Goal: Task Accomplishment & Management: Complete application form

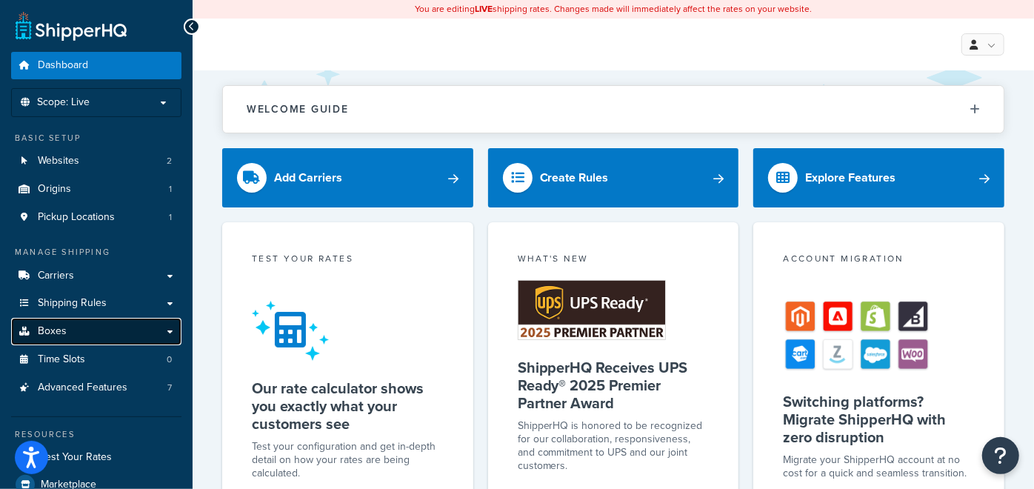
click at [95, 327] on link "Boxes" at bounding box center [96, 331] width 170 height 27
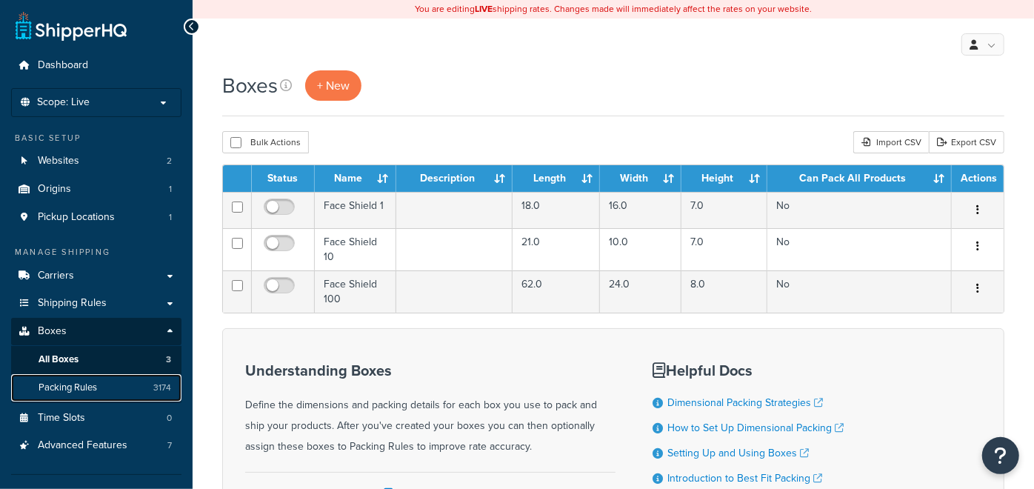
click at [103, 383] on link "Packing Rules 3174" at bounding box center [96, 387] width 170 height 27
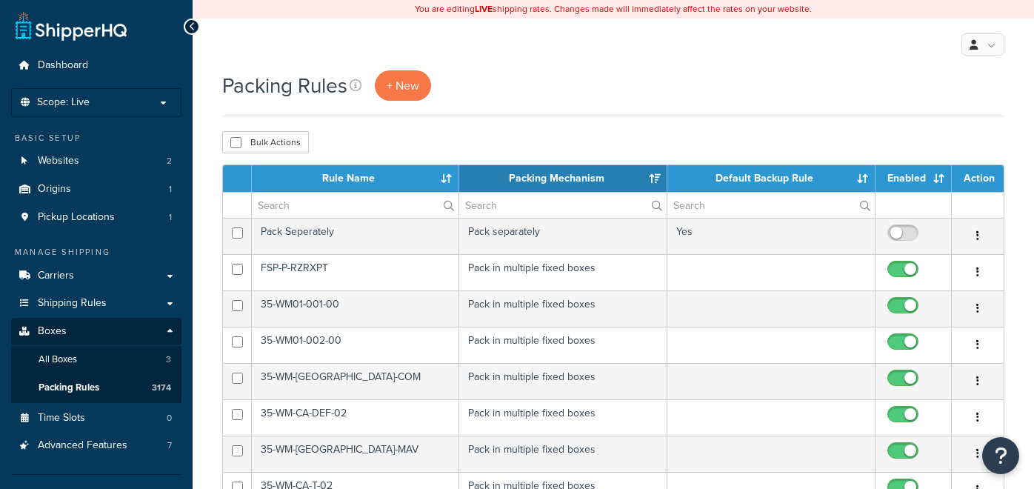
select select "15"
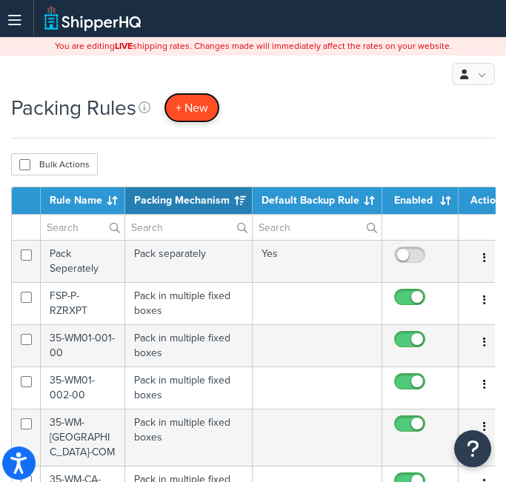
click at [192, 107] on span "+ New" at bounding box center [192, 107] width 33 height 17
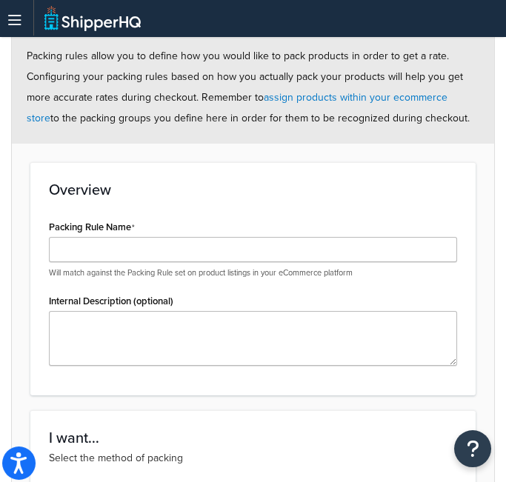
scroll to position [187, 0]
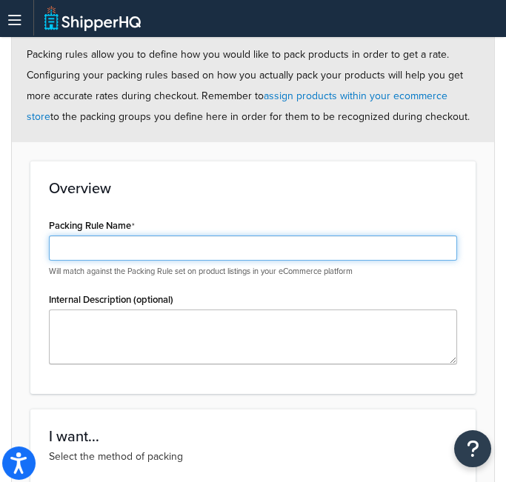
click at [173, 242] on input "Packing Rule Name" at bounding box center [253, 248] width 408 height 25
paste input "SPK-P-XPD-02"
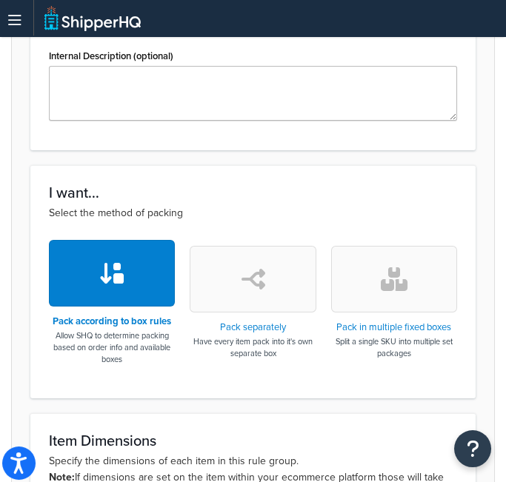
type input "SPK-P-XPD-02"
click at [425, 282] on button "button" at bounding box center [394, 279] width 126 height 67
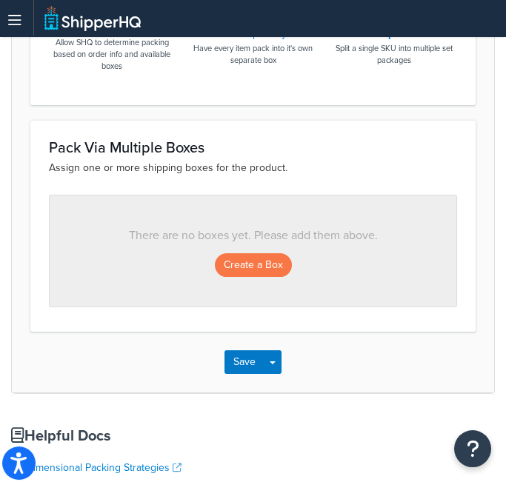
scroll to position [725, 0]
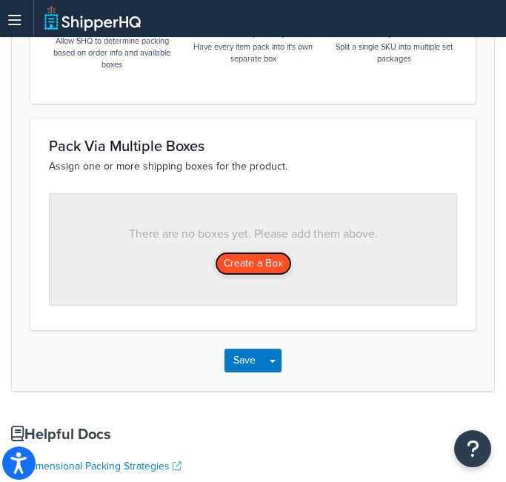
click at [239, 267] on button "Create a Box" at bounding box center [253, 264] width 77 height 24
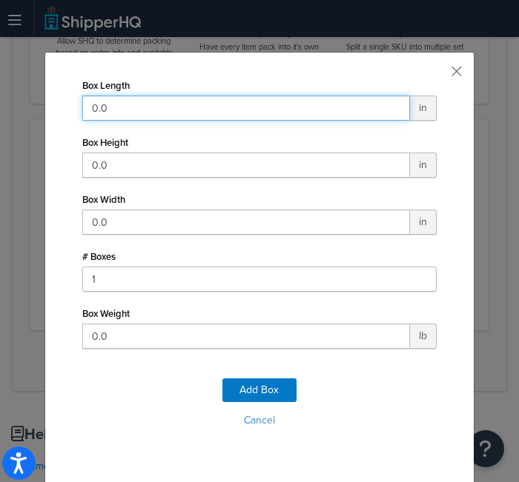
click at [211, 98] on input "0.0" at bounding box center [245, 108] width 327 height 25
type input "37"
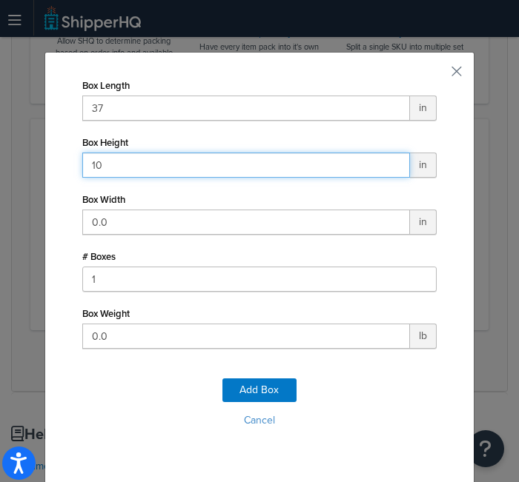
type input "10"
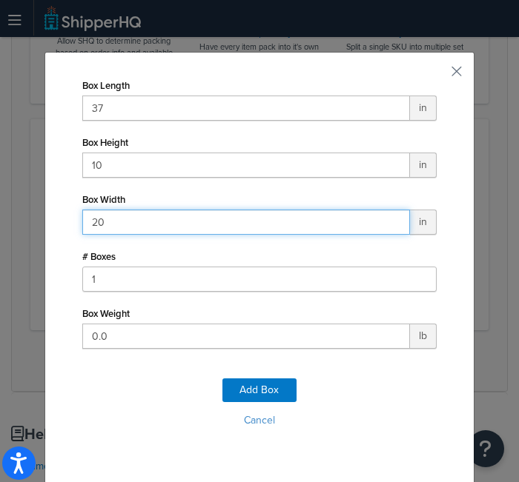
type input "20"
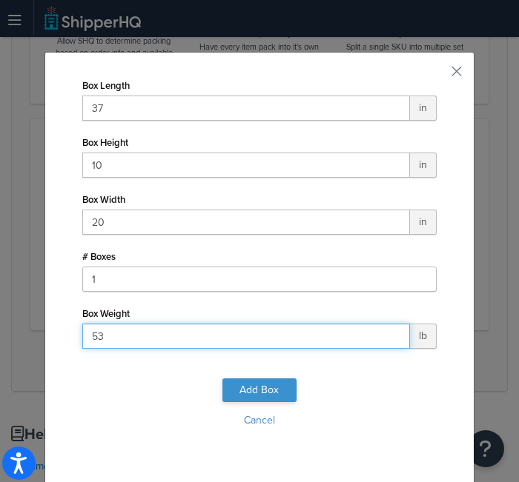
type input "53"
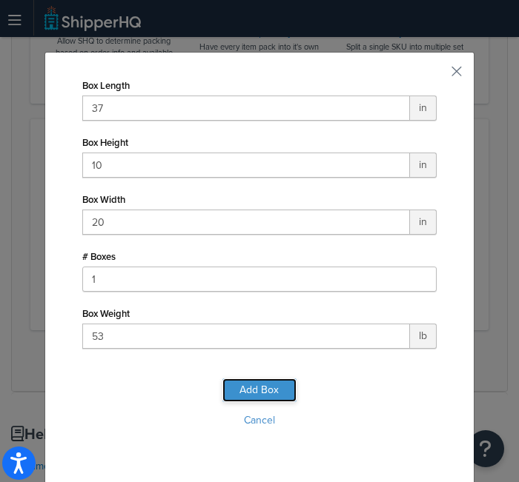
click at [259, 392] on button "Add Box" at bounding box center [259, 391] width 74 height 24
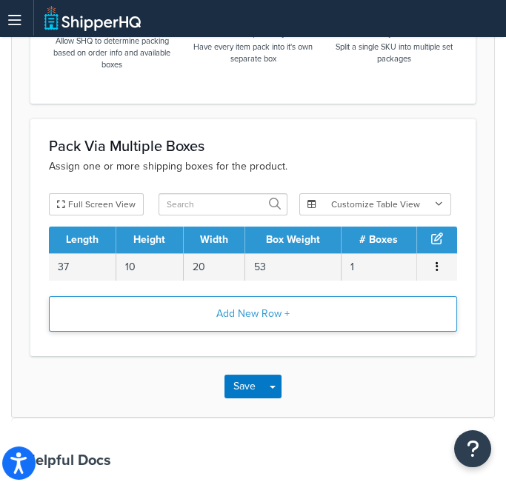
click at [275, 310] on button "Add New Row +" at bounding box center [253, 314] width 408 height 36
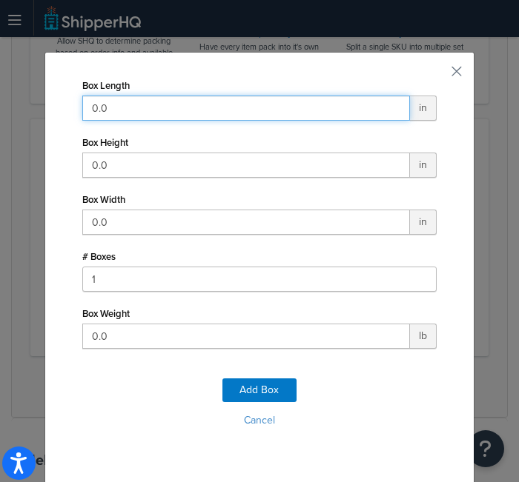
click at [242, 102] on input "0.0" at bounding box center [245, 108] width 327 height 25
type input "13"
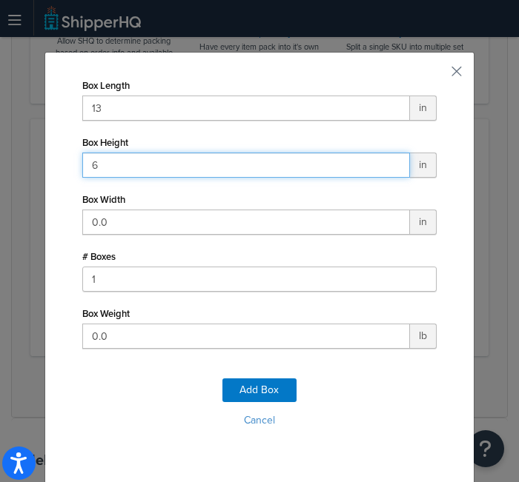
type input "6"
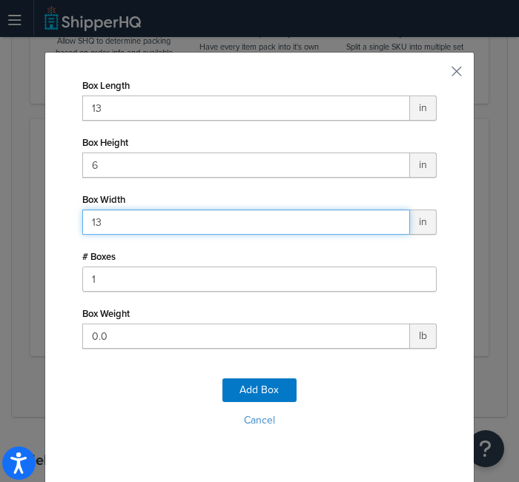
type input "13"
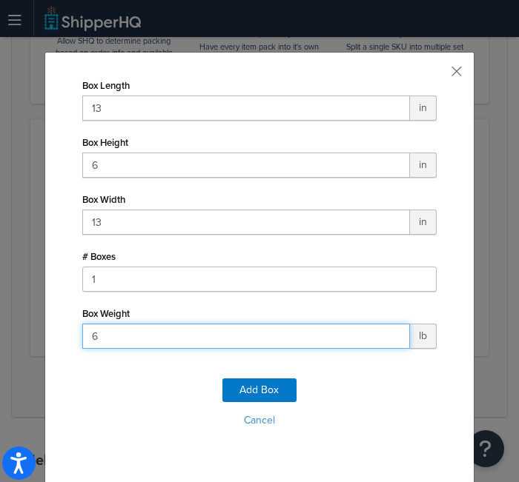
type input "6"
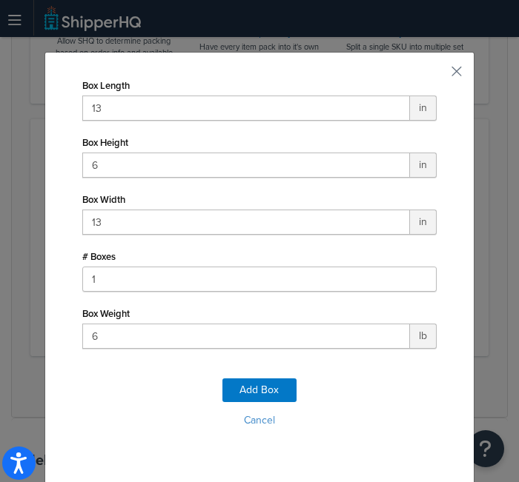
click at [249, 404] on div "Add Box Cancel" at bounding box center [259, 409] width 354 height 98
click at [253, 392] on button "Add Box" at bounding box center [259, 391] width 74 height 24
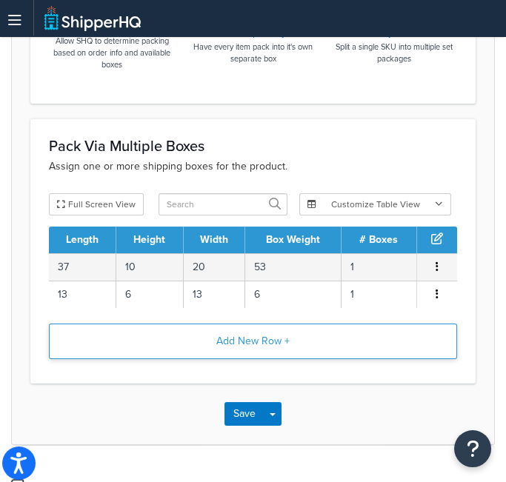
click at [270, 341] on button "Add New Row +" at bounding box center [253, 342] width 408 height 36
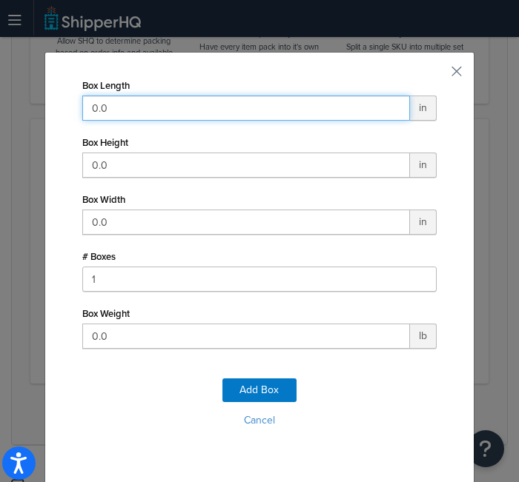
click at [253, 117] on input "0.0" at bounding box center [245, 108] width 327 height 25
type input "74"
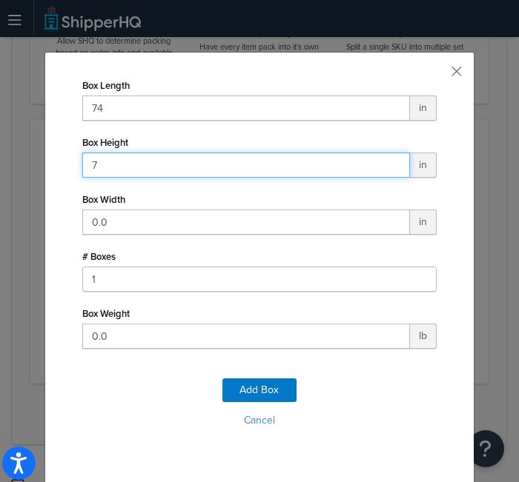
type input "7"
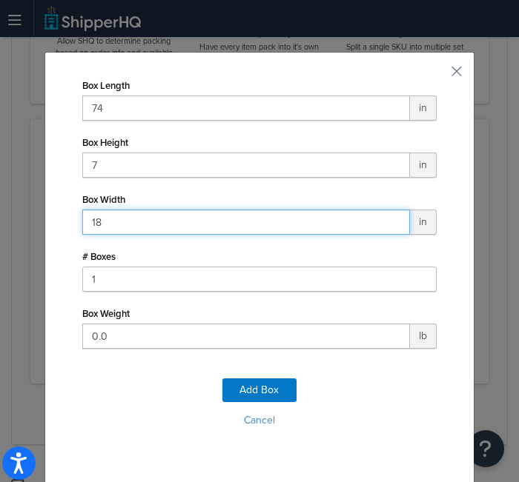
type input "18"
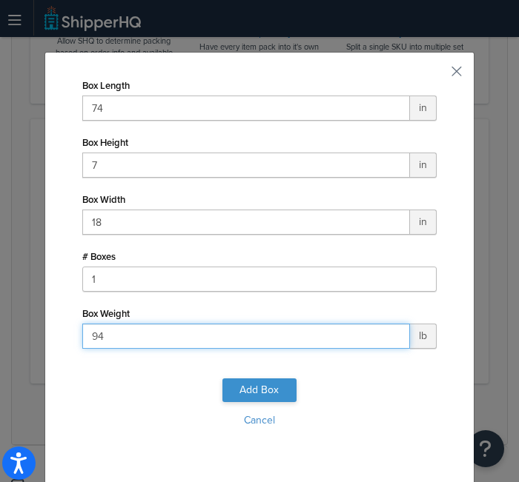
type input "94"
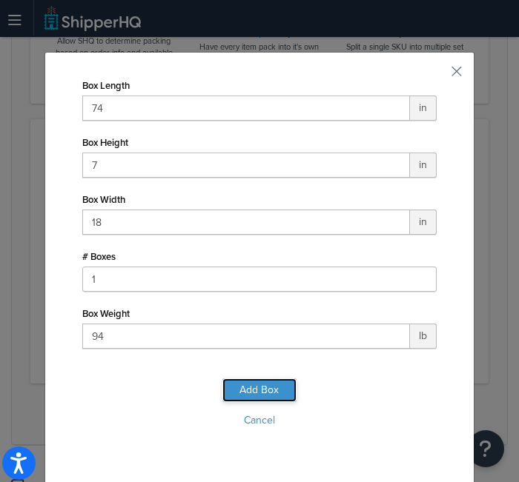
click at [260, 388] on button "Add Box" at bounding box center [259, 391] width 74 height 24
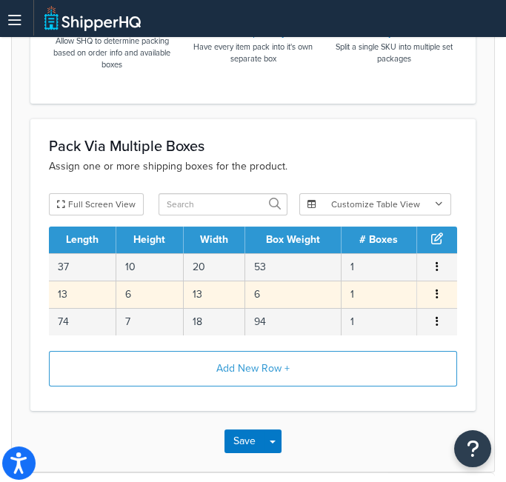
click at [437, 290] on icon "button" at bounding box center [437, 294] width 3 height 10
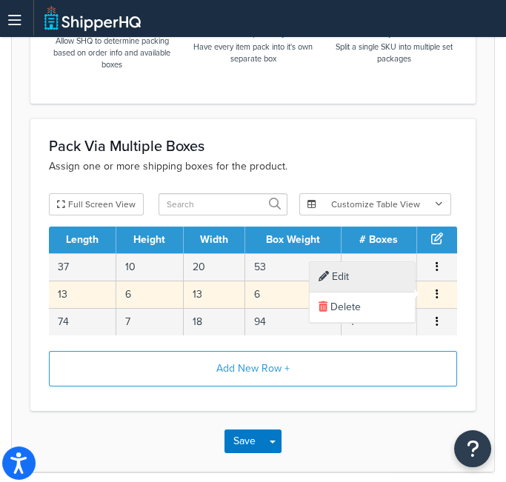
click at [370, 281] on div "Edit" at bounding box center [362, 277] width 105 height 30
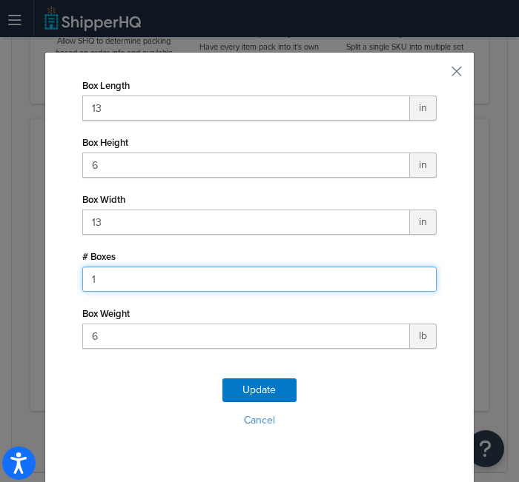
click at [169, 284] on input "1" at bounding box center [259, 279] width 354 height 25
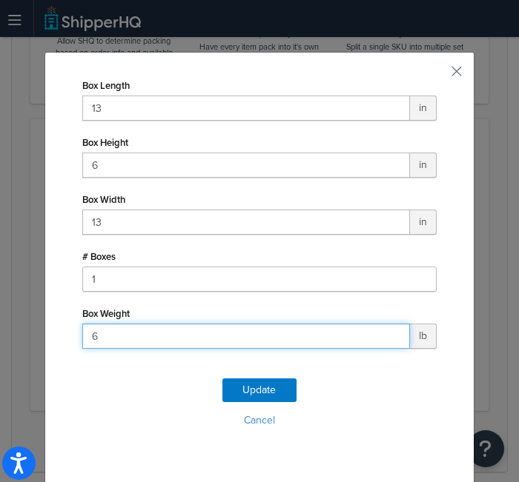
click at [131, 336] on input "6" at bounding box center [245, 336] width 327 height 25
type input "11"
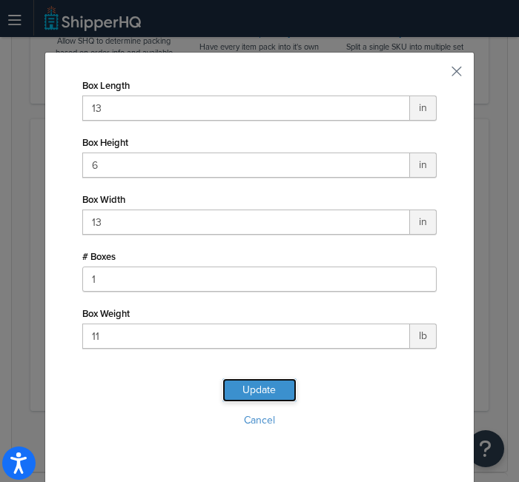
click at [244, 385] on button "Update" at bounding box center [259, 391] width 74 height 24
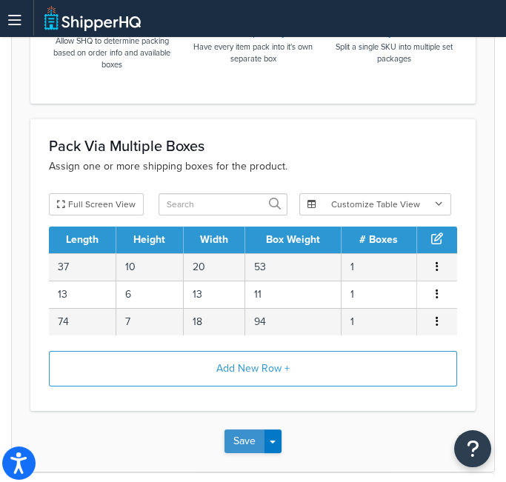
click at [243, 437] on button "Save" at bounding box center [244, 442] width 40 height 24
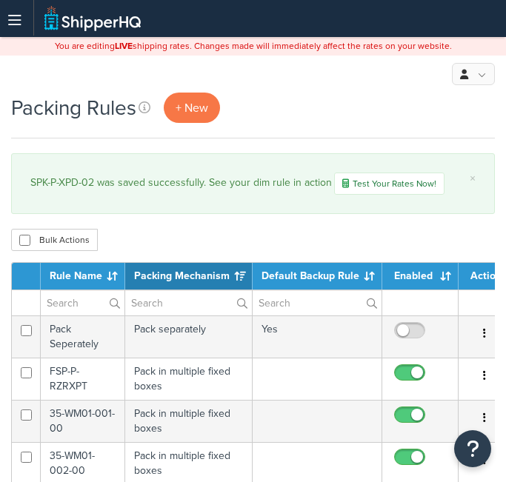
select select "15"
